Goal: Register for event/course

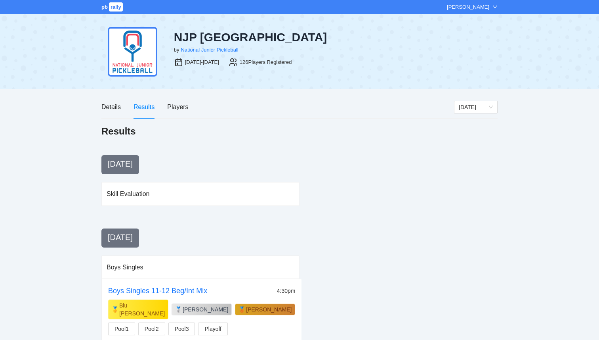
click at [114, 10] on span "rally" at bounding box center [116, 6] width 14 height 9
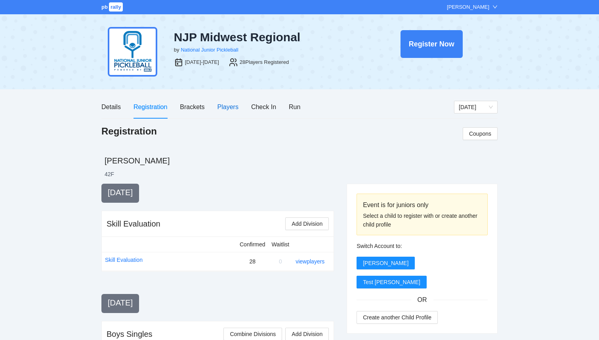
click at [227, 108] on div "Players" at bounding box center [227, 107] width 21 height 10
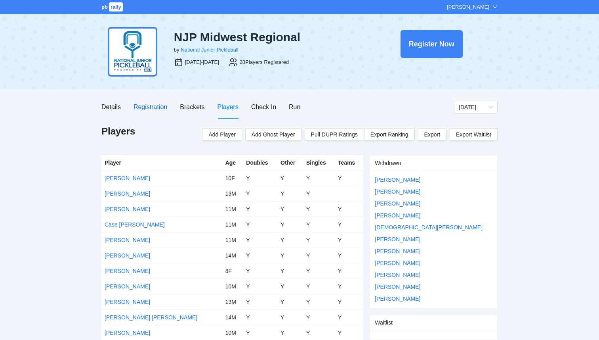
click at [156, 110] on div "Registration" at bounding box center [151, 107] width 34 height 10
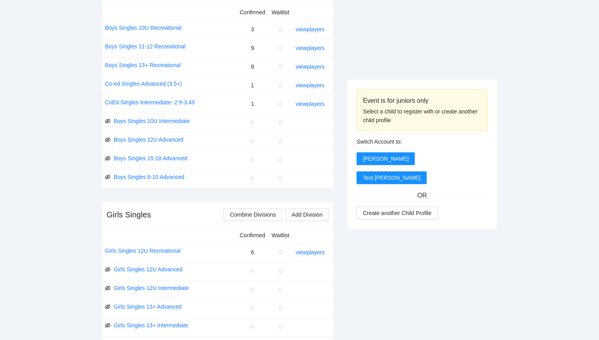
scroll to position [341, 0]
click at [174, 68] on link "Boys Singles 13+ Recreational" at bounding box center [143, 65] width 76 height 9
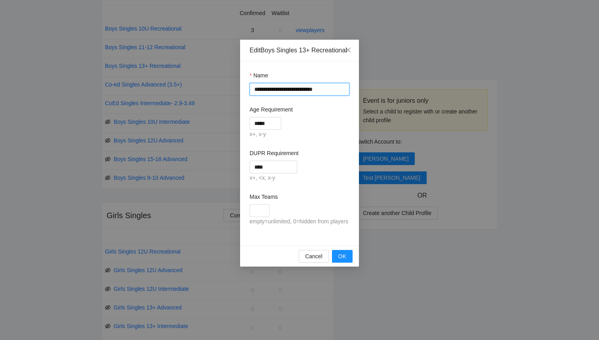
drag, startPoint x: 268, startPoint y: 100, endPoint x: 240, endPoint y: 96, distance: 28.5
click at [240, 96] on div "**********" at bounding box center [299, 153] width 119 height 184
type input "**********"
click at [338, 260] on span "OK" at bounding box center [342, 256] width 8 height 9
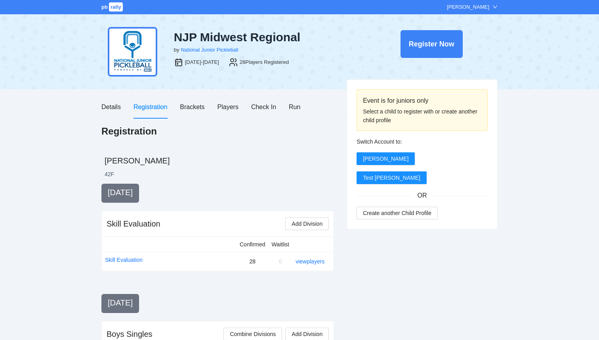
scroll to position [341, 0]
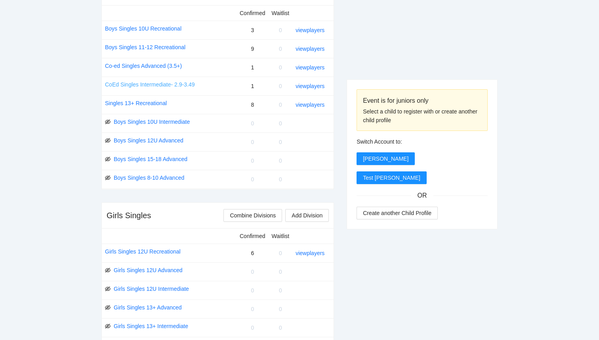
click at [116, 85] on link "CoEd Singles Intermediate- 2.9-3.49" at bounding box center [150, 84] width 90 height 9
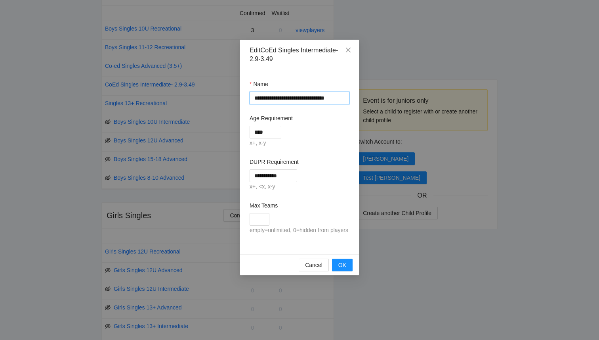
drag, startPoint x: 270, startPoint y: 97, endPoint x: 227, endPoint y: 92, distance: 43.8
click at [227, 93] on div "**********" at bounding box center [299, 170] width 599 height 340
type input "**********"
click at [342, 269] on span "OK" at bounding box center [342, 264] width 8 height 9
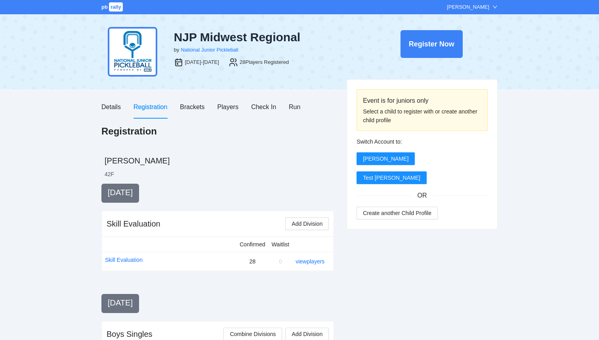
scroll to position [341, 0]
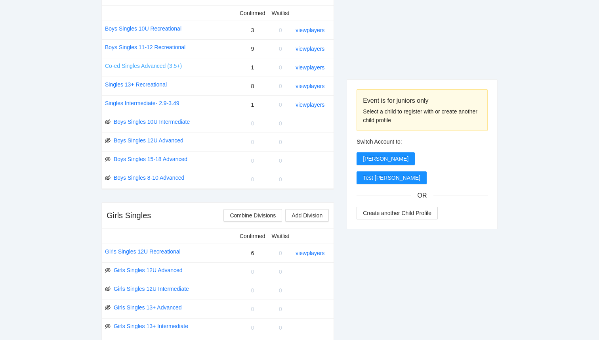
click at [142, 65] on link "Co-ed Singles Advanced (3.5+)" at bounding box center [143, 65] width 77 height 9
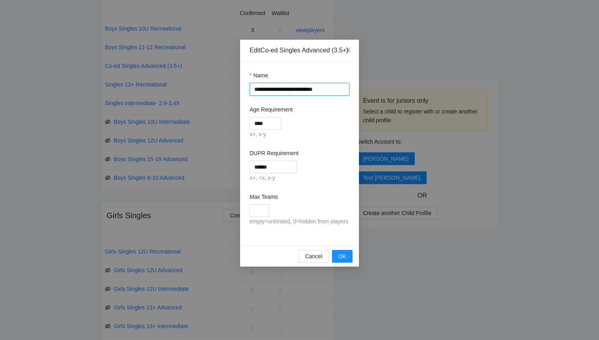
drag, startPoint x: 271, startPoint y: 97, endPoint x: 228, endPoint y: 97, distance: 42.8
click at [229, 97] on div "**********" at bounding box center [299, 170] width 599 height 340
type input "**********"
click at [346, 260] on span "OK" at bounding box center [342, 256] width 8 height 9
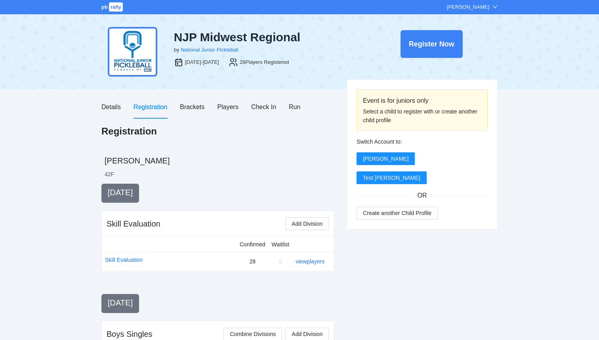
scroll to position [341, 0]
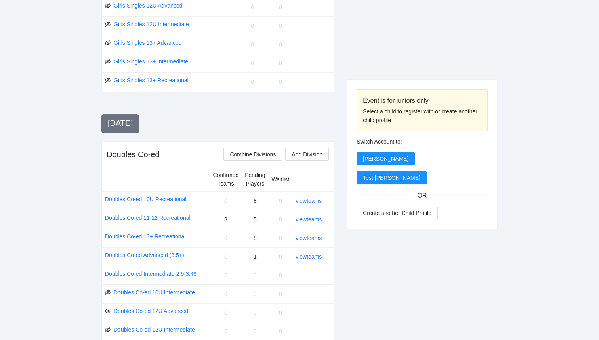
scroll to position [601, 0]
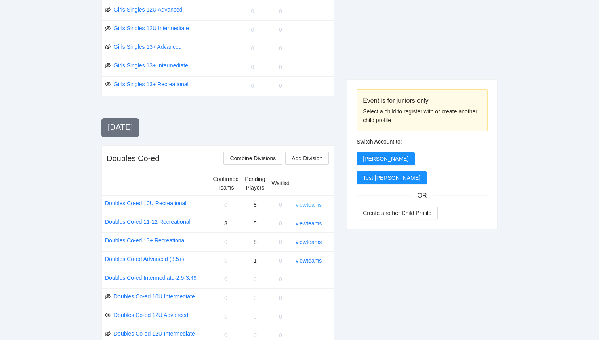
click at [313, 206] on link "view teams" at bounding box center [309, 204] width 26 height 6
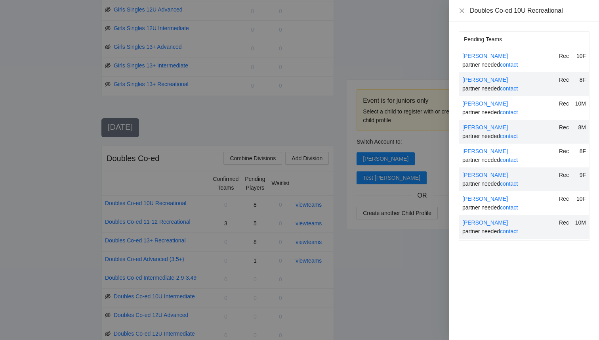
click at [362, 239] on div at bounding box center [299, 170] width 599 height 340
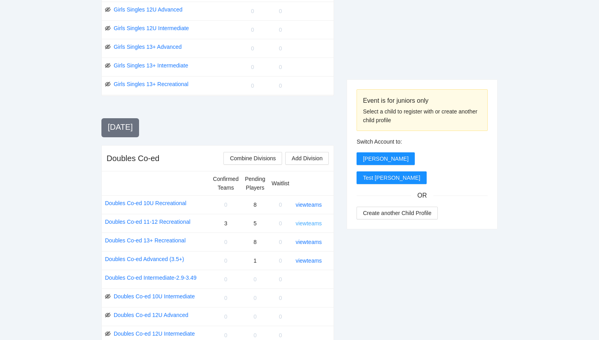
click at [317, 222] on link "view teams" at bounding box center [309, 223] width 26 height 6
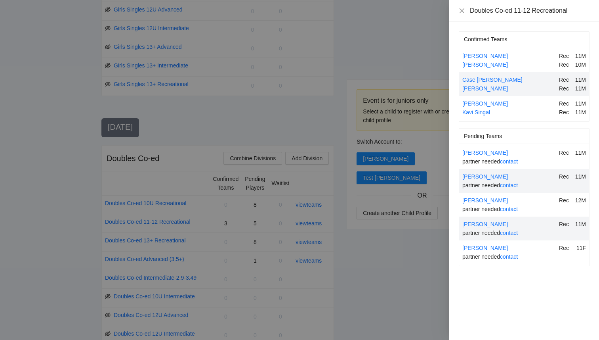
click at [411, 275] on div at bounding box center [299, 170] width 599 height 340
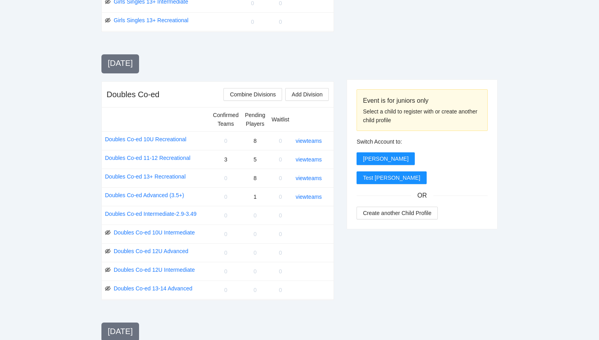
scroll to position [757, 0]
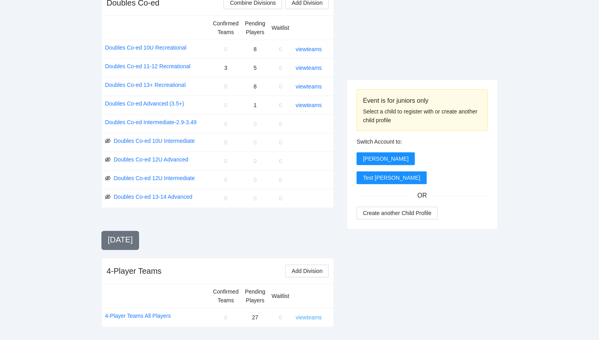
click at [296, 315] on link "view teams" at bounding box center [309, 317] width 26 height 6
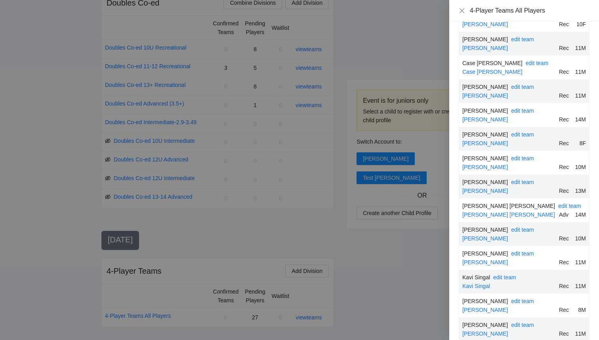
scroll to position [0, 0]
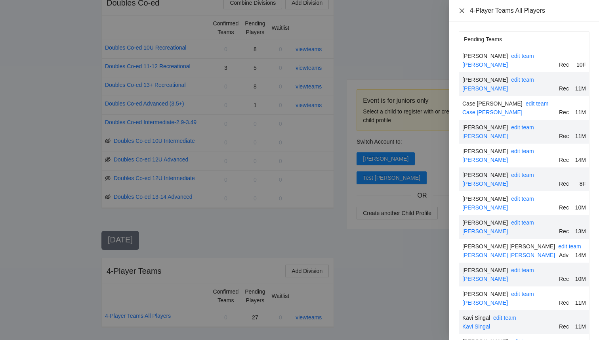
click at [460, 10] on icon "close" at bounding box center [462, 11] width 6 height 6
